Goal: Transaction & Acquisition: Download file/media

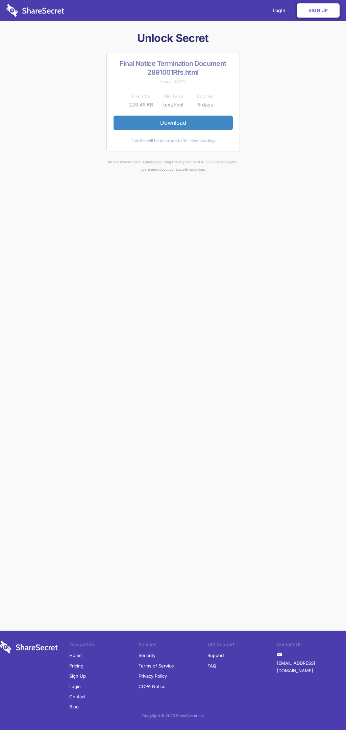
click at [173, 123] on link "Download" at bounding box center [173, 123] width 119 height 14
